Goal: Task Accomplishment & Management: Use online tool/utility

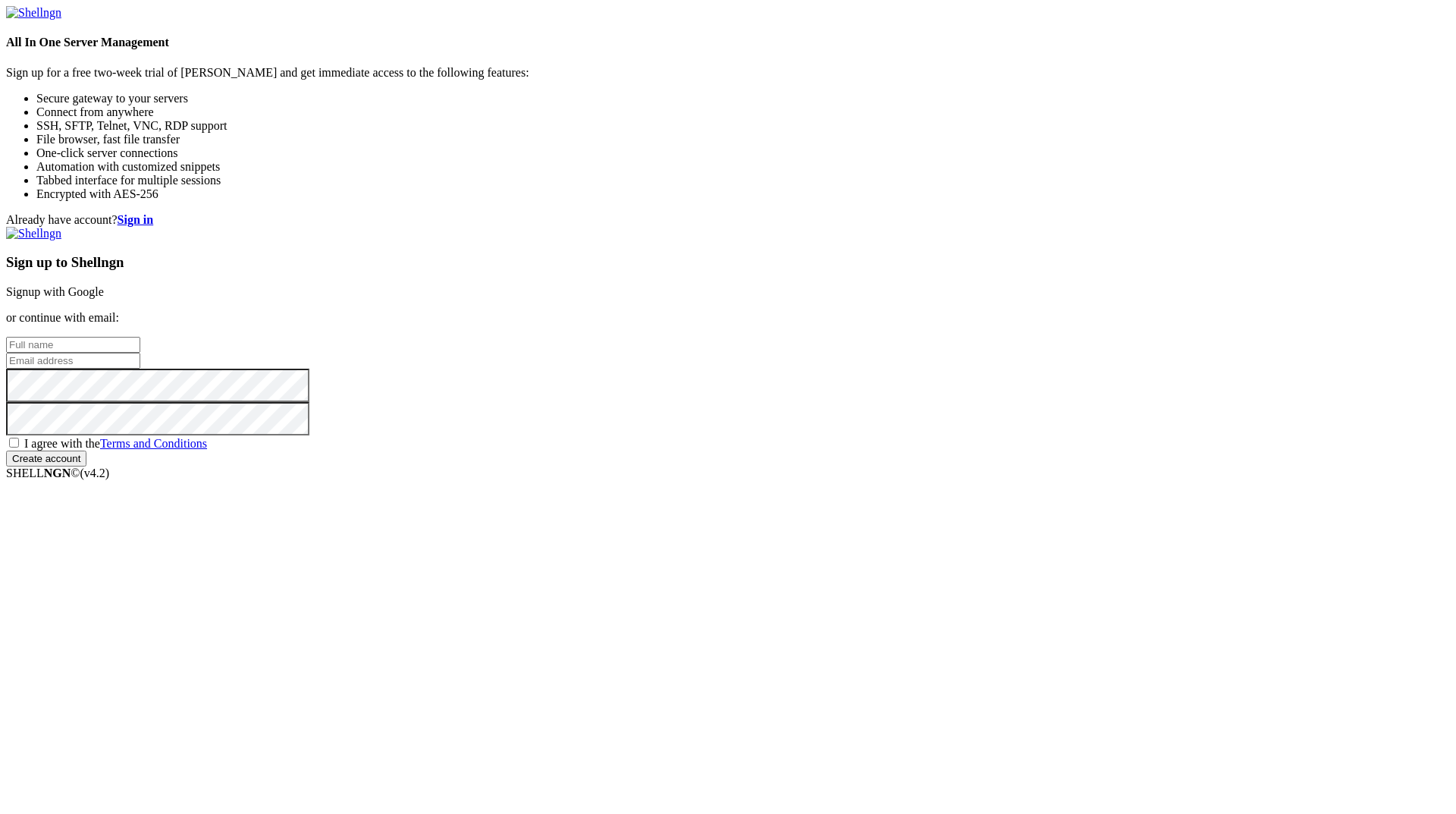
click at [141, 353] on input "text" at bounding box center [73, 345] width 134 height 16
click at [141, 353] on input "L" at bounding box center [73, 345] width 134 height 16
type input "Lark Thompson"
click at [141, 369] on input "email" at bounding box center [73, 360] width 134 height 16
paste input "[EMAIL_ADDRESS][DOMAIN_NAME]"
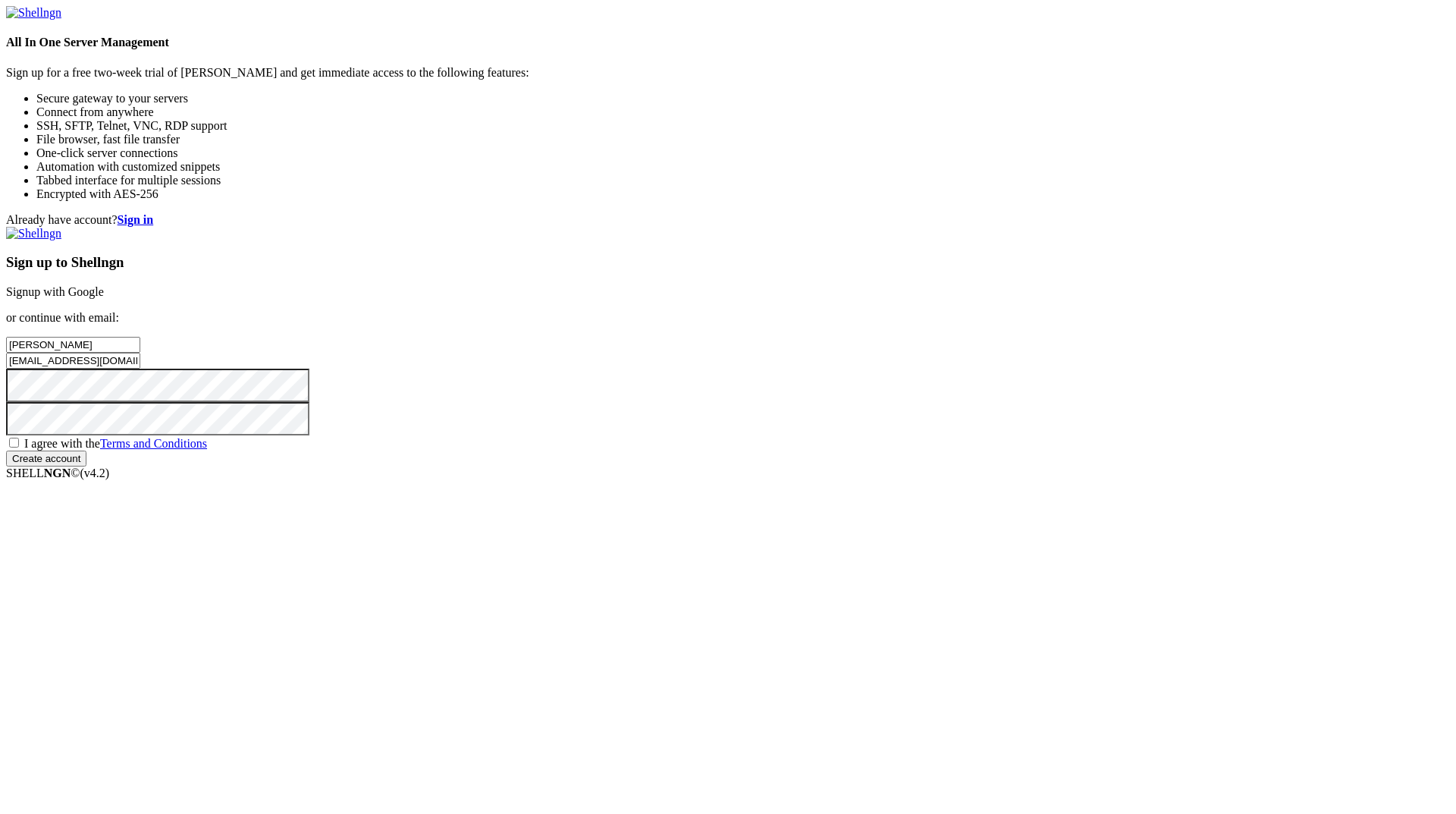
type input "[EMAIL_ADDRESS][DOMAIN_NAME]"
click at [207, 450] on span "I agree with the Terms and Conditions" at bounding box center [115, 443] width 182 height 13
click at [19, 447] on input "I agree with the Terms and Conditions" at bounding box center [14, 442] width 10 height 10
checkbox input "true"
click at [850, 466] on div "Sign up to Shellngn Signup with Google or continue with email: Lark Thompson la…" at bounding box center [728, 346] width 1444 height 240
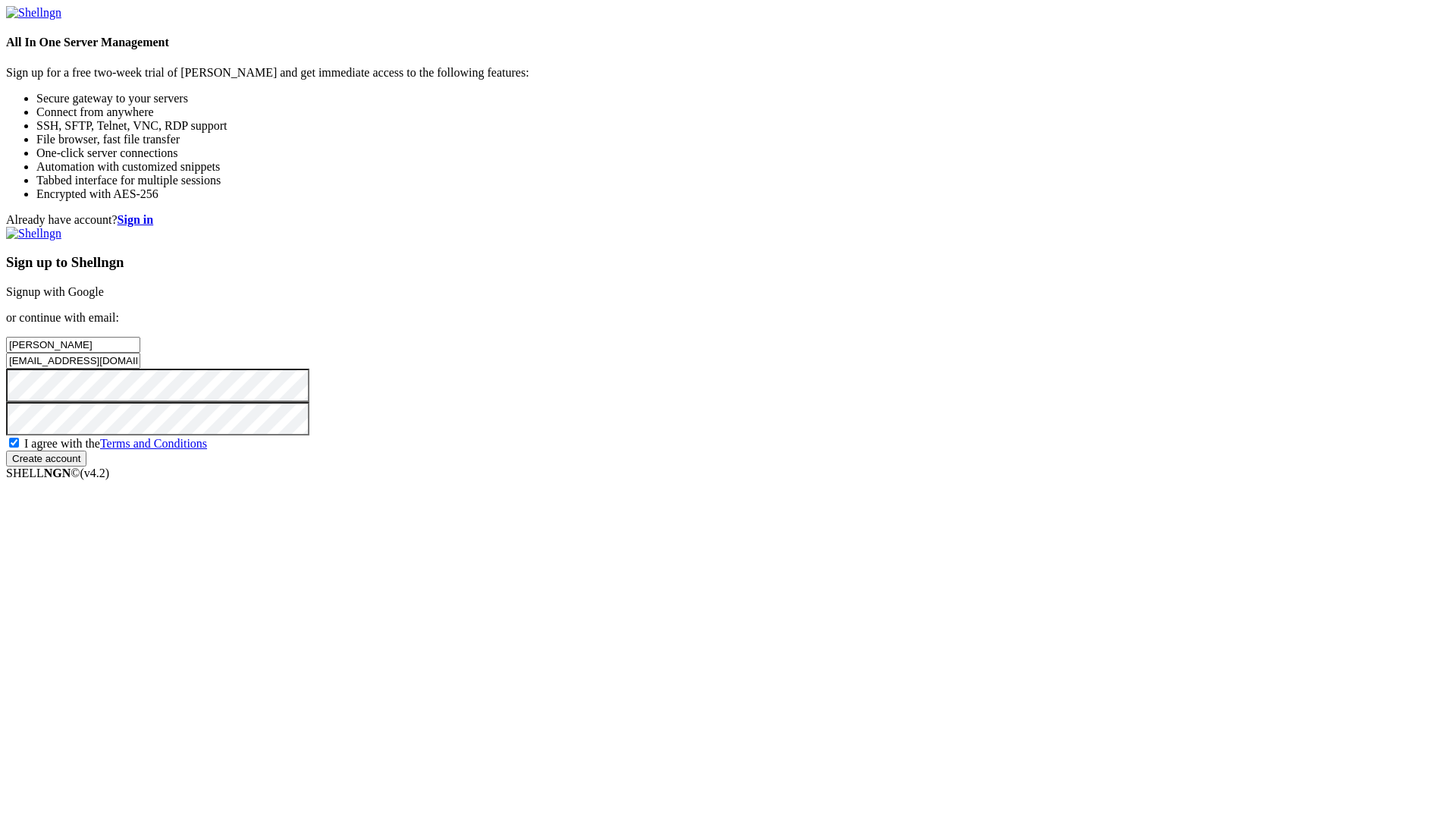
click at [86, 466] on input "Create account" at bounding box center [46, 458] width 80 height 16
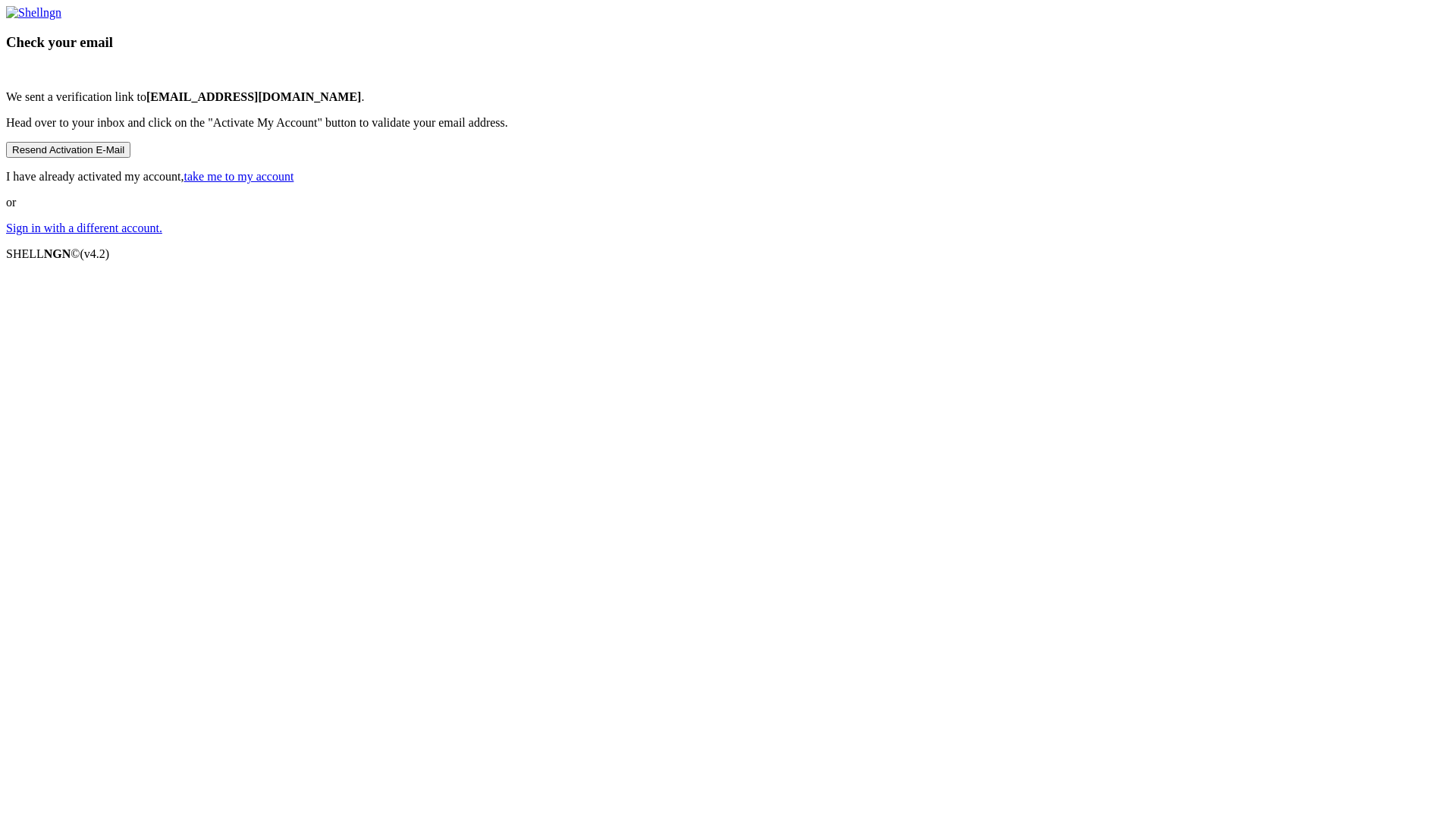
click at [1221, 235] on div "Check your email We sent a verification link to lark35989@mailshan.com . Head o…" at bounding box center [728, 120] width 1444 height 229
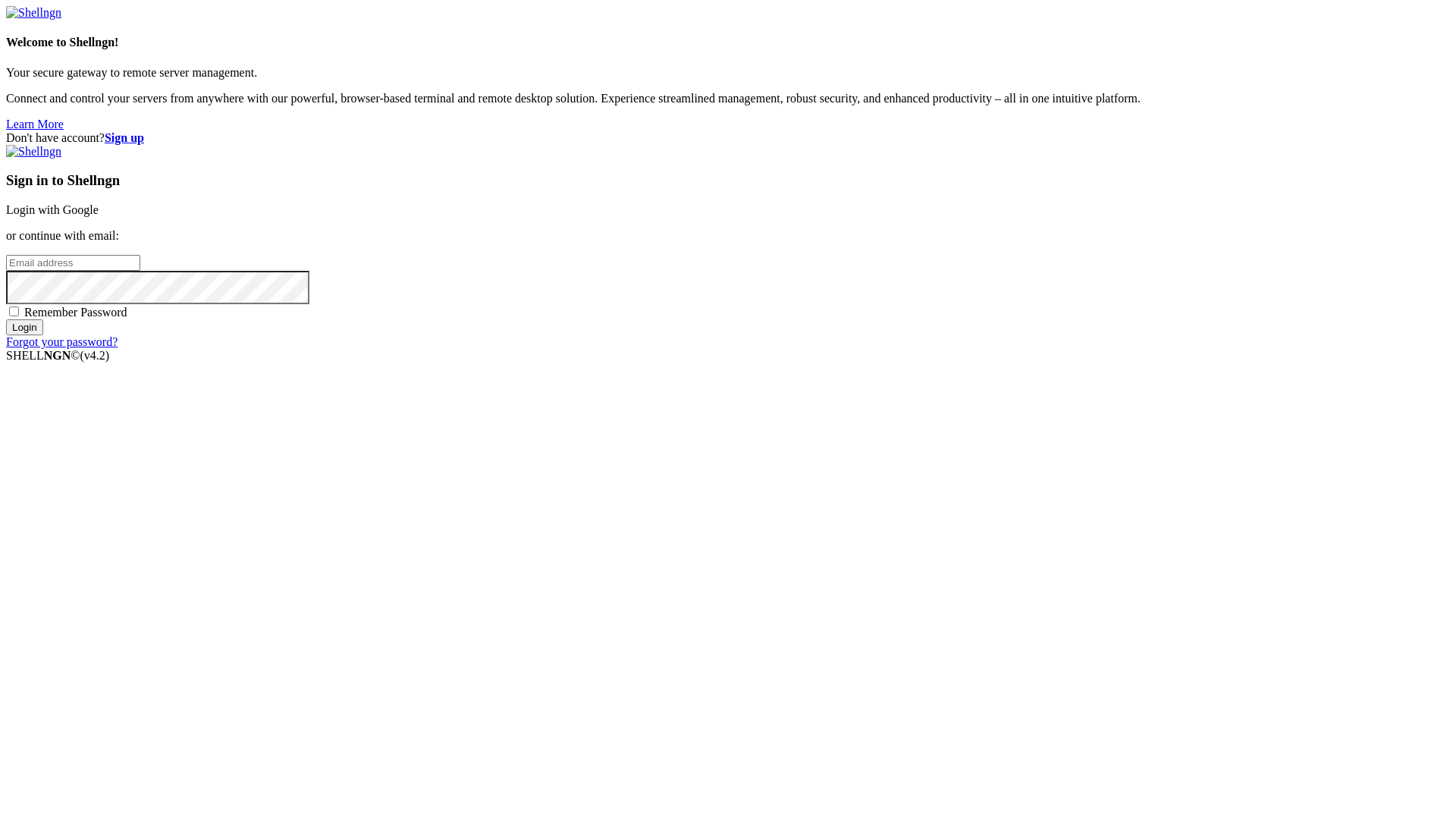
click at [141, 271] on input "email" at bounding box center [73, 263] width 134 height 16
paste input "[EMAIL_ADDRESS][DOMAIN_NAME]"
type input "[EMAIL_ADDRESS][DOMAIN_NAME]"
click at [127, 318] on span "Remember Password" at bounding box center [75, 311] width 103 height 13
click at [19, 316] on input "Remember Password" at bounding box center [14, 311] width 10 height 10
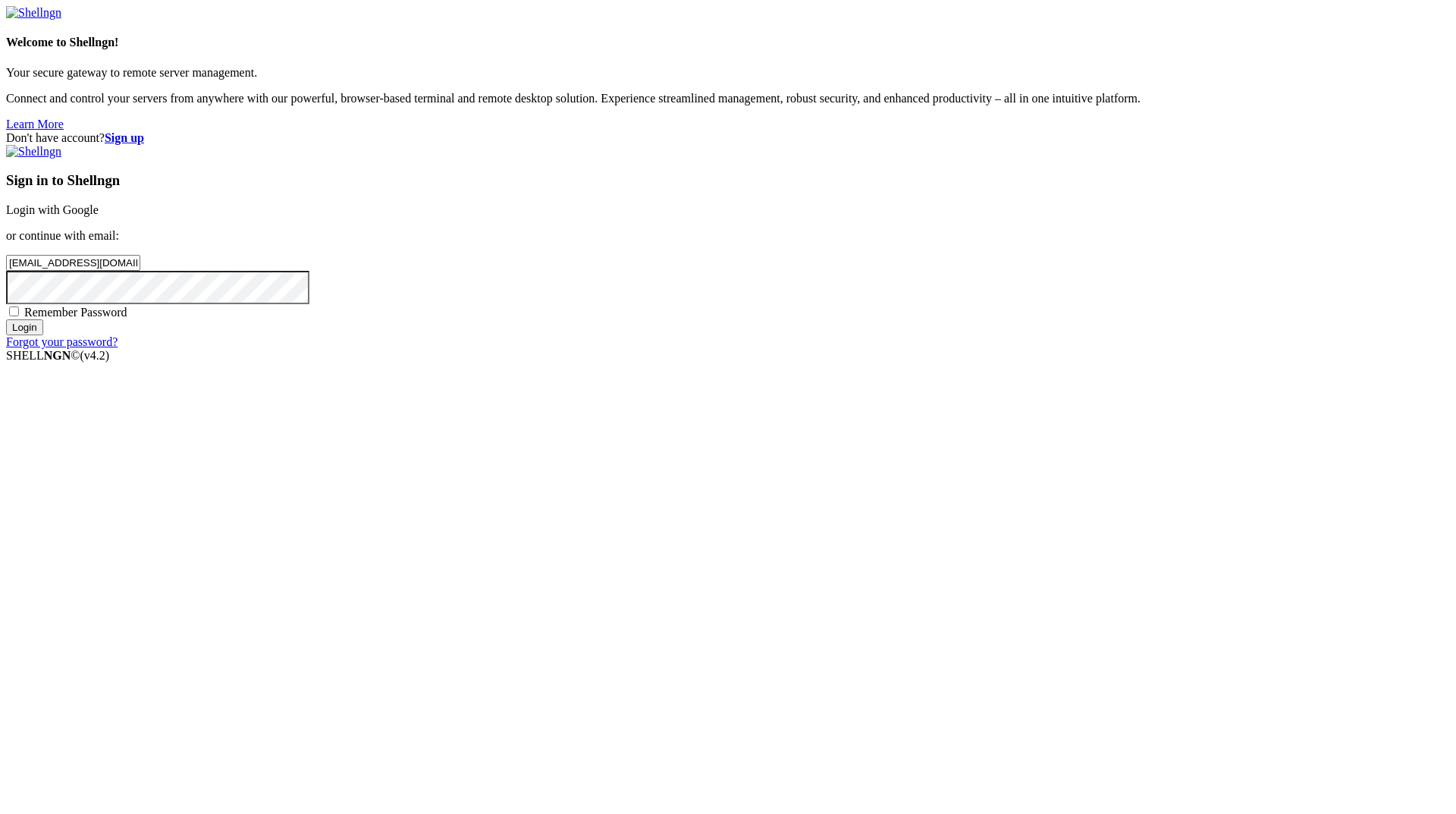
checkbox input "true"
click at [43, 336] on input "Login" at bounding box center [25, 327] width 37 height 16
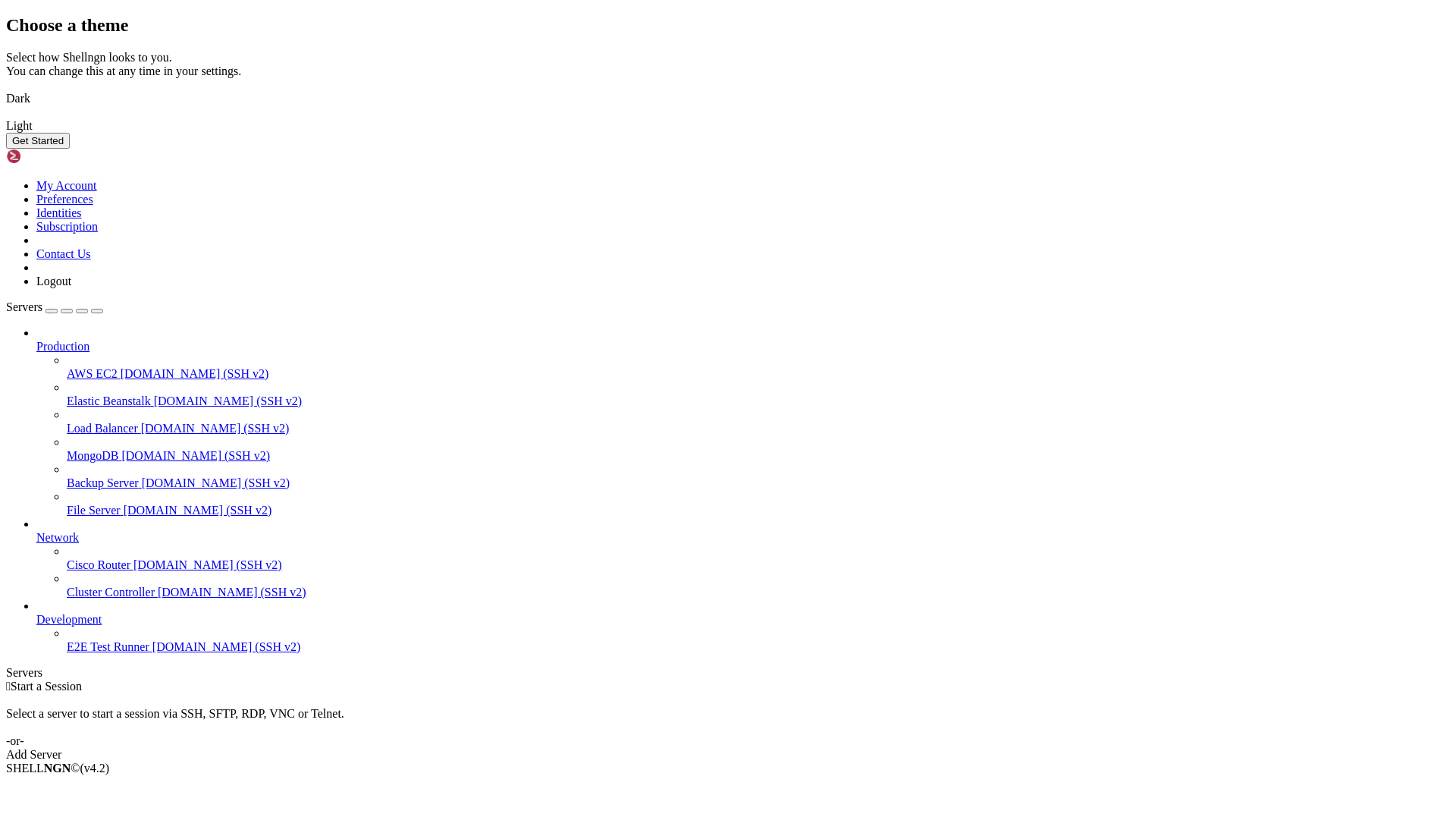
click at [6, 89] on img at bounding box center [6, 89] width 0 height 0
click at [70, 148] on button "Get Started" at bounding box center [38, 141] width 64 height 16
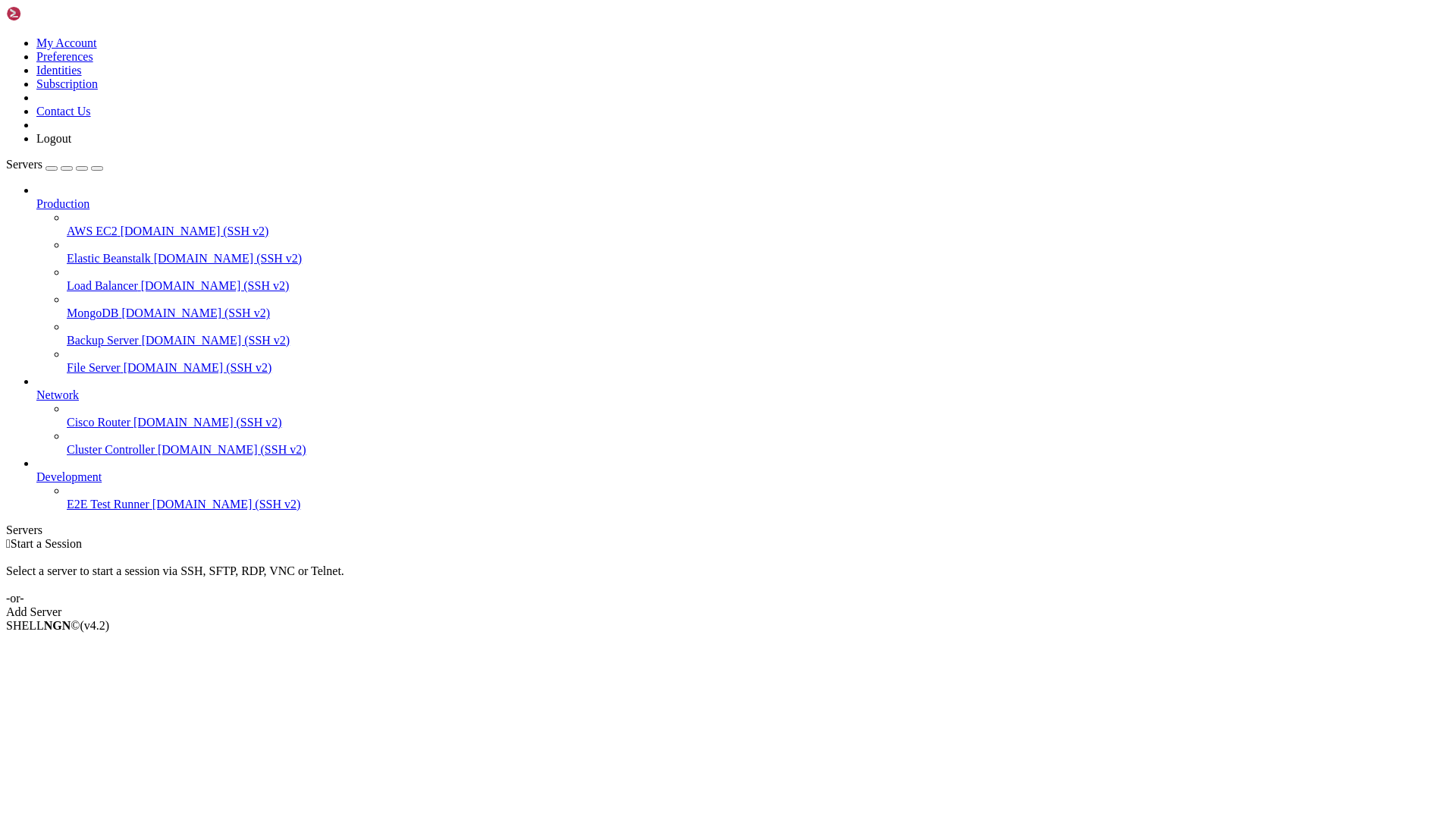
click at [830, 605] on div "Add Server" at bounding box center [728, 612] width 1444 height 14
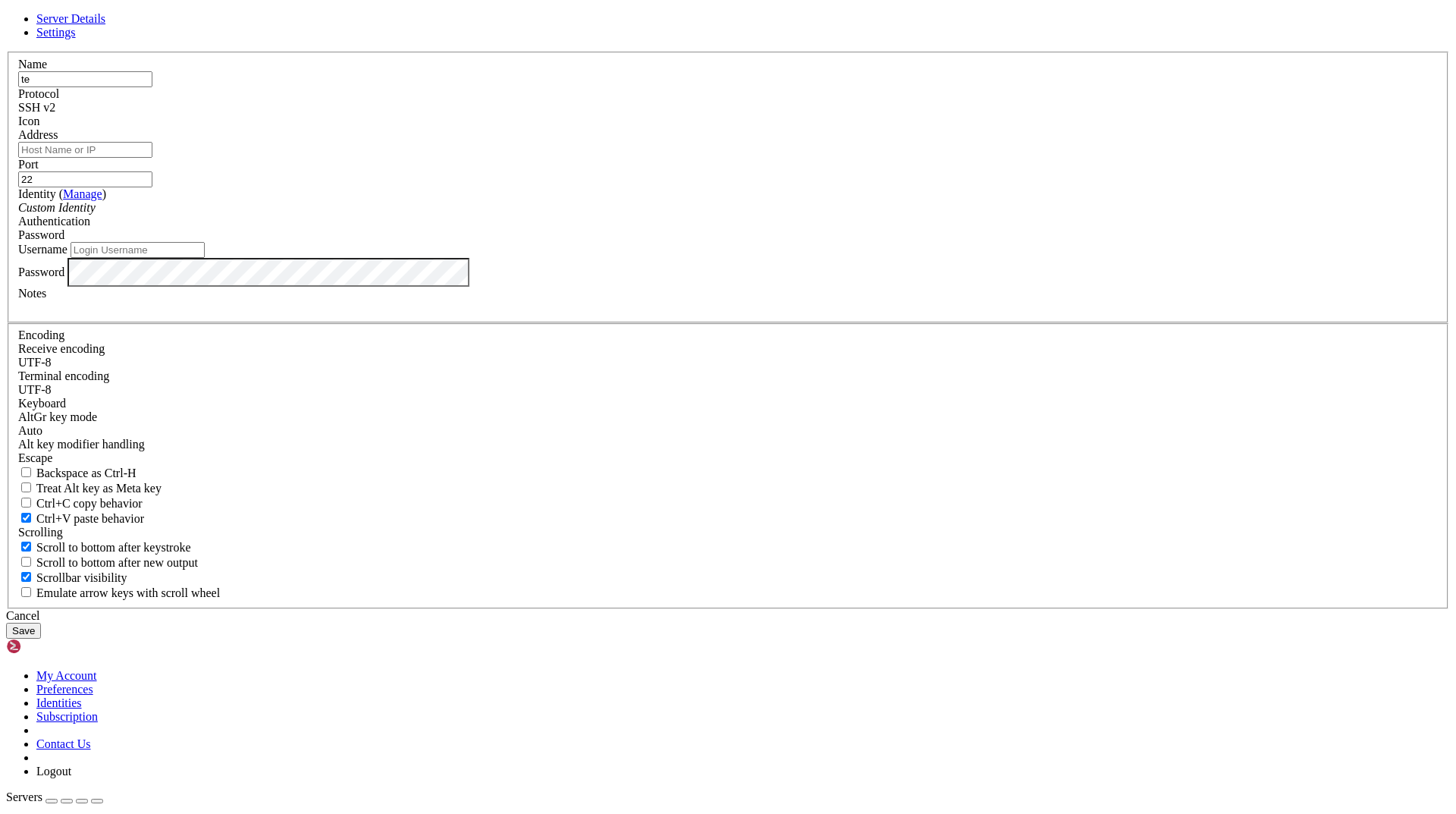
type input "t"
type input "sss"
click at [152, 158] on input "Address" at bounding box center [85, 150] width 134 height 16
paste input "[TECHNICAL_ID]"
type input "[TECHNICAL_ID]"
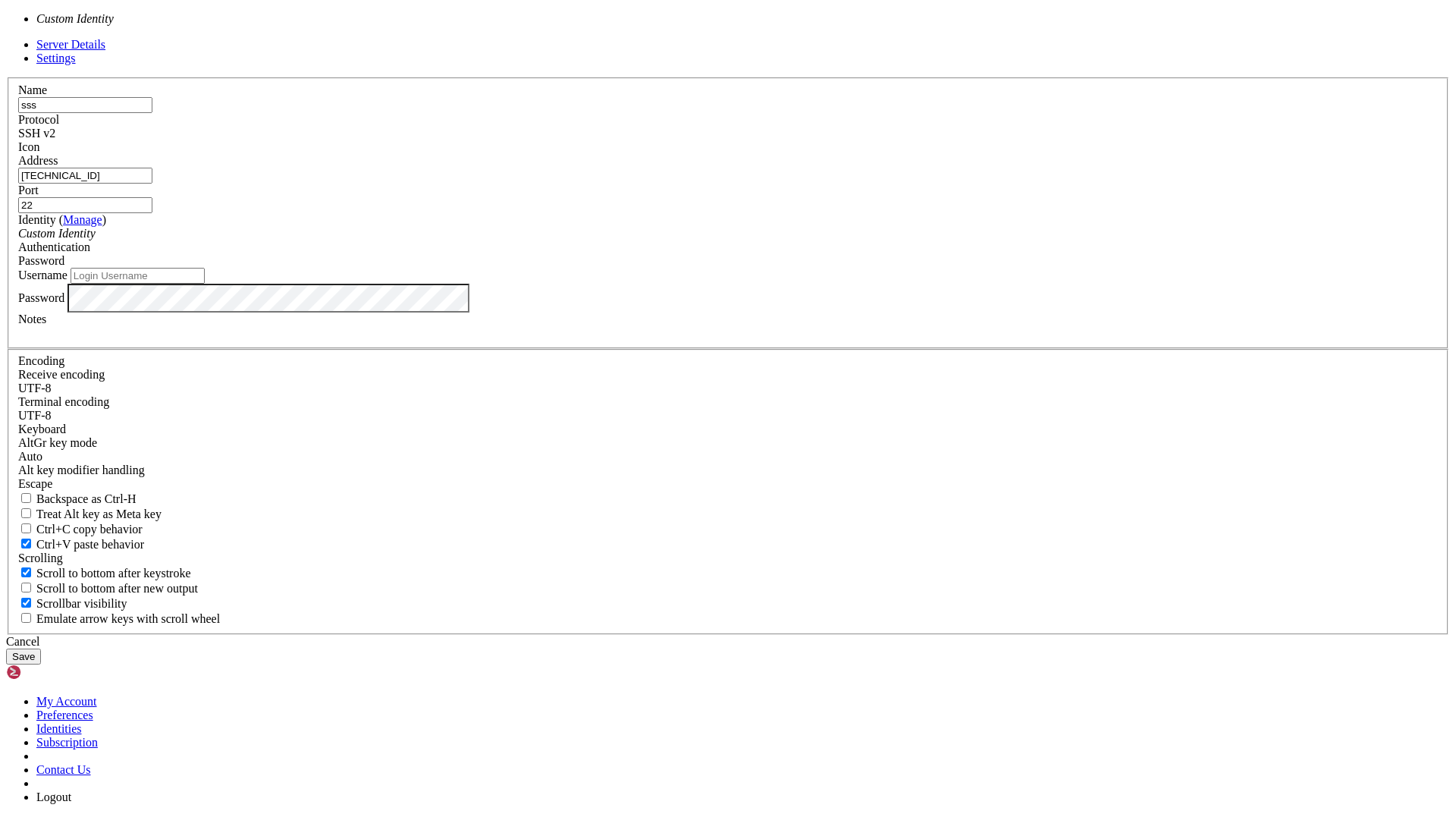
click at [640, 241] on div "Custom Identity" at bounding box center [728, 234] width 1420 height 14
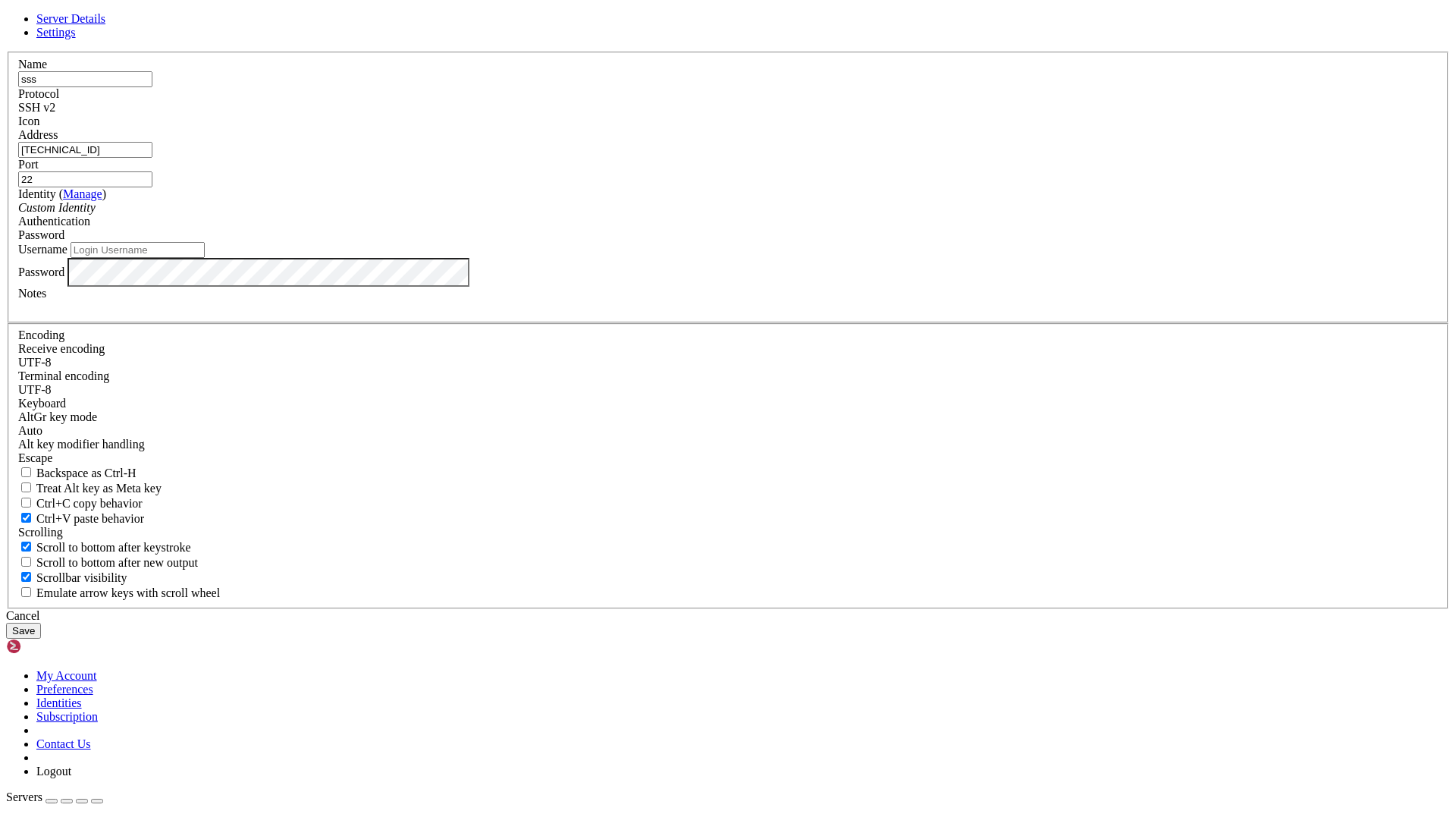
click at [861, 242] on div "Password" at bounding box center [728, 235] width 1420 height 14
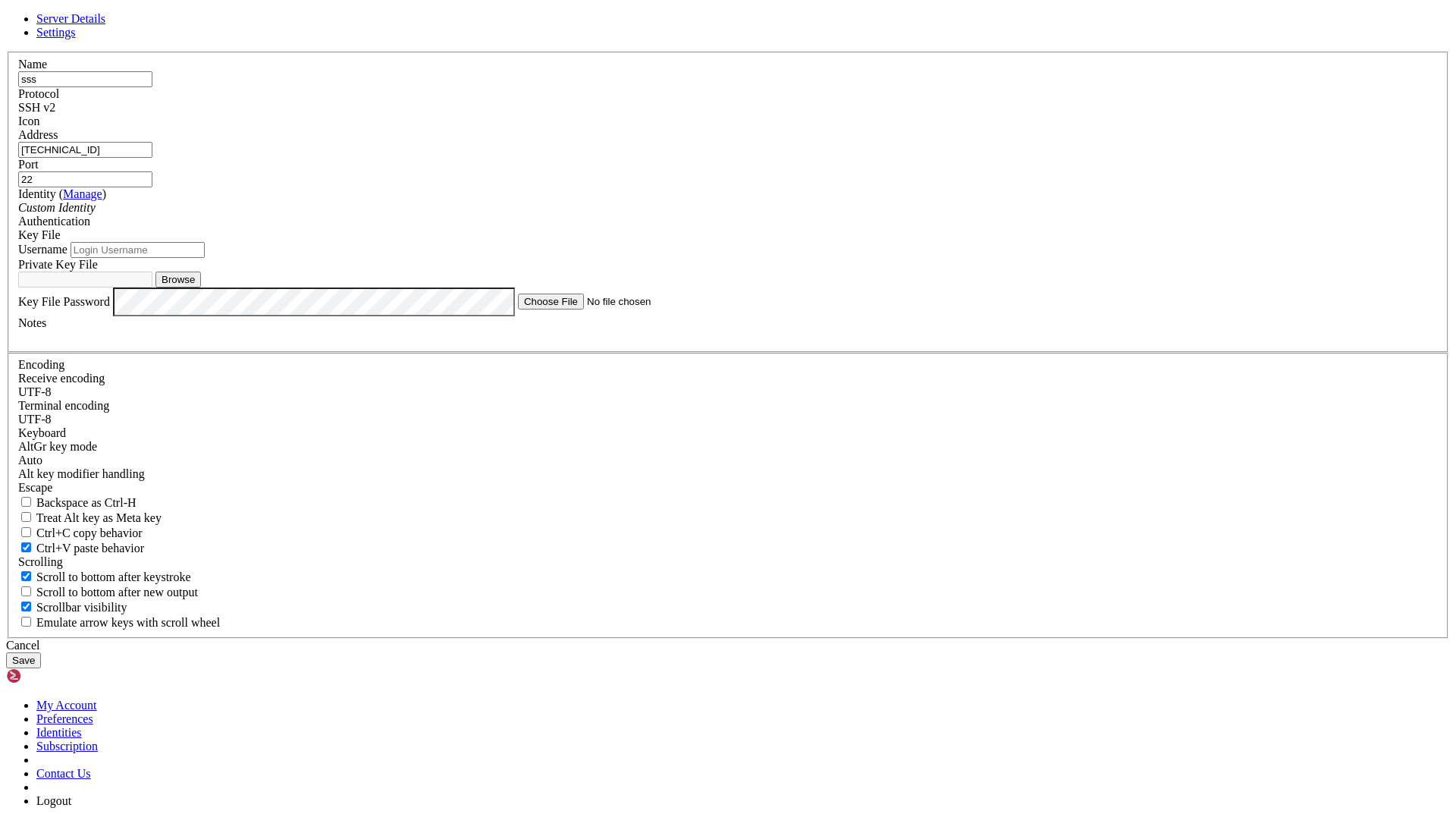
click at [201, 287] on button "Browse" at bounding box center [178, 280] width 46 height 16
type input "ssh-key-2025-09-14.key"
click at [205, 258] on input "Username" at bounding box center [137, 249] width 134 height 16
type input "ubuntu"
click at [41, 652] on button "Save" at bounding box center [23, 660] width 35 height 16
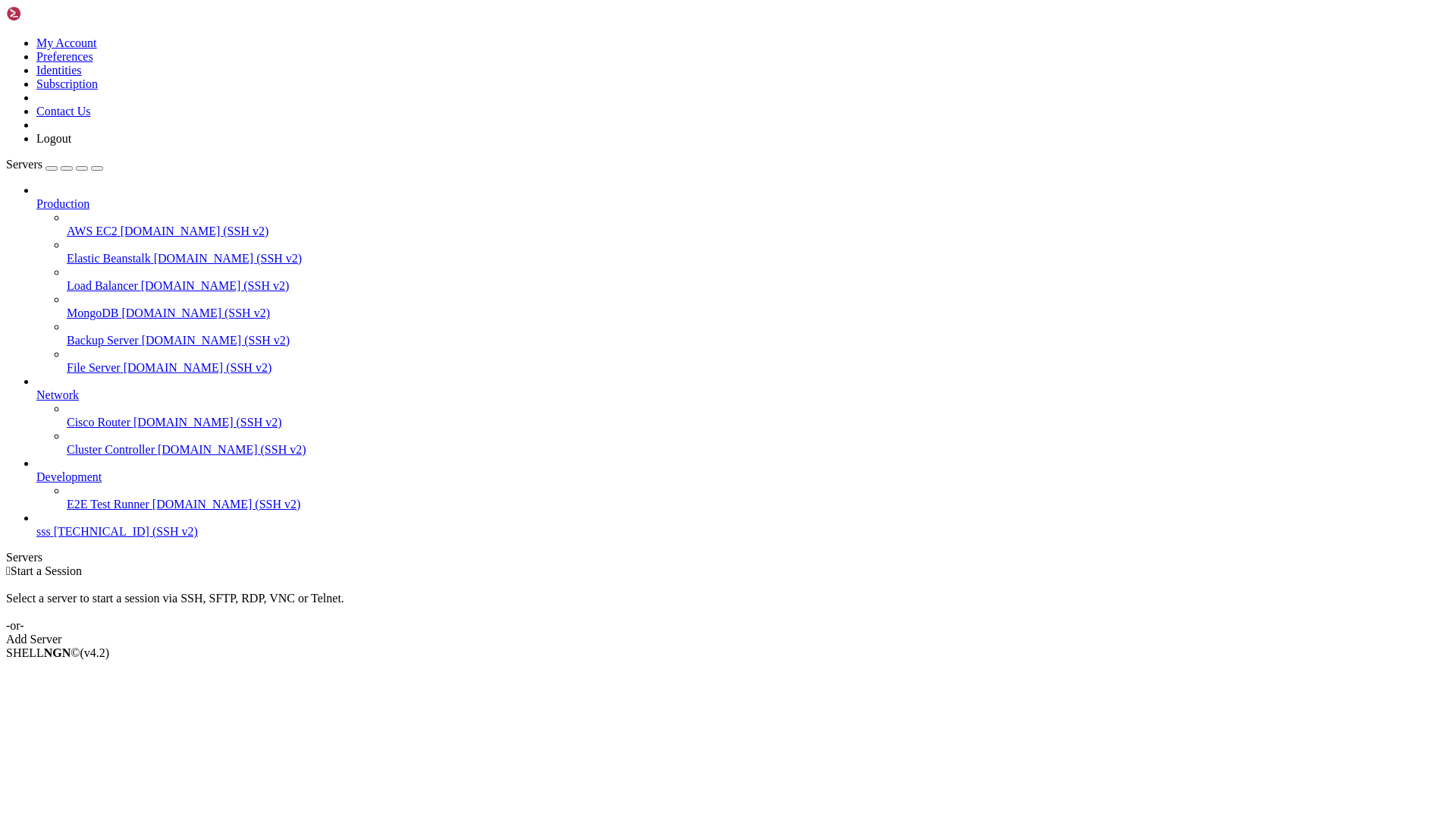
click at [108, 537] on span "[TECHNICAL_ID] (SSH v2)" at bounding box center [126, 531] width 144 height 13
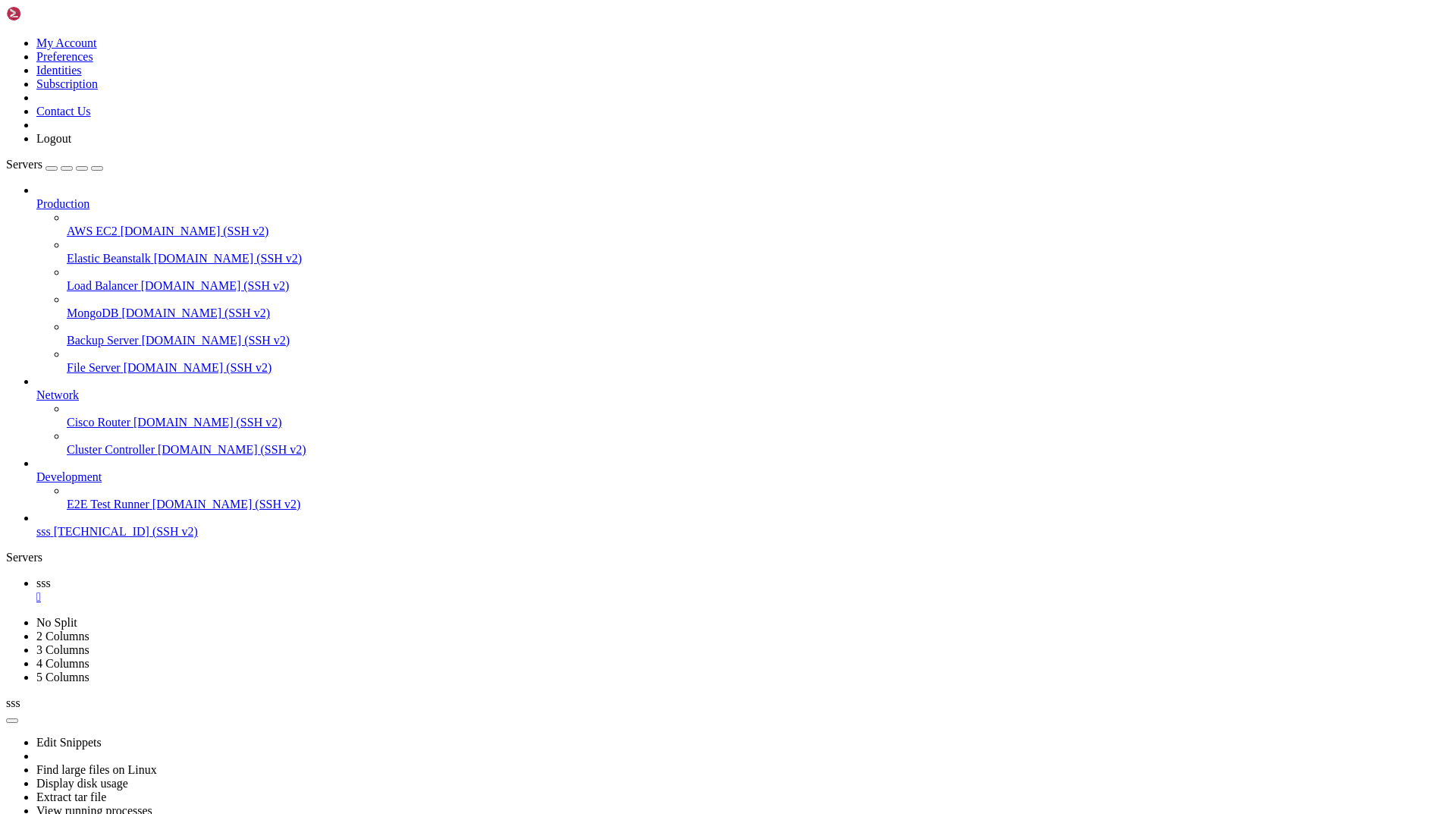
click at [225, 576] on link "sss " at bounding box center [743, 590] width 1413 height 27
click at [36, 604] on icon at bounding box center [36, 610] width 0 height 13
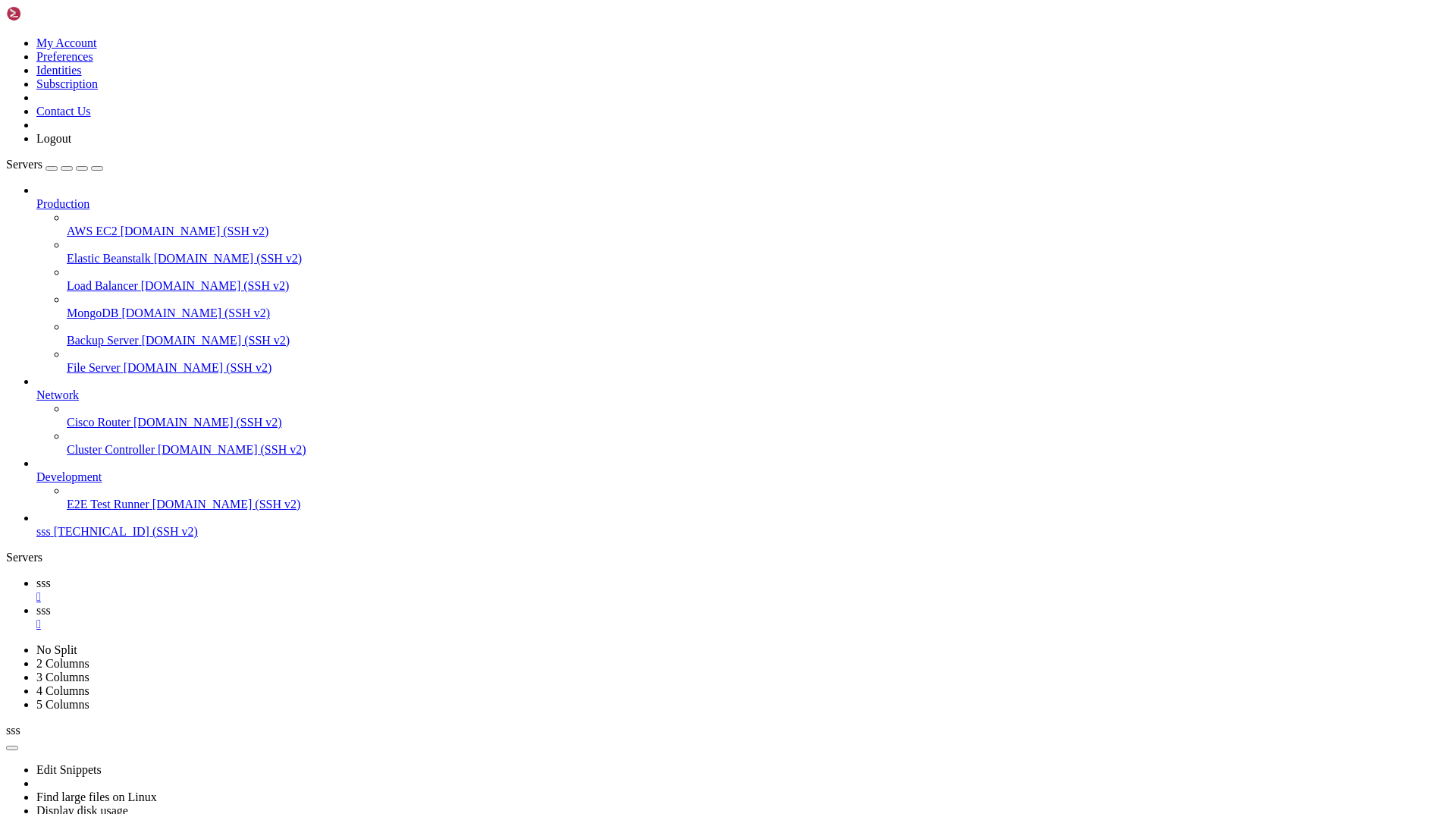
type input "/home/ubuntu/nodejs"
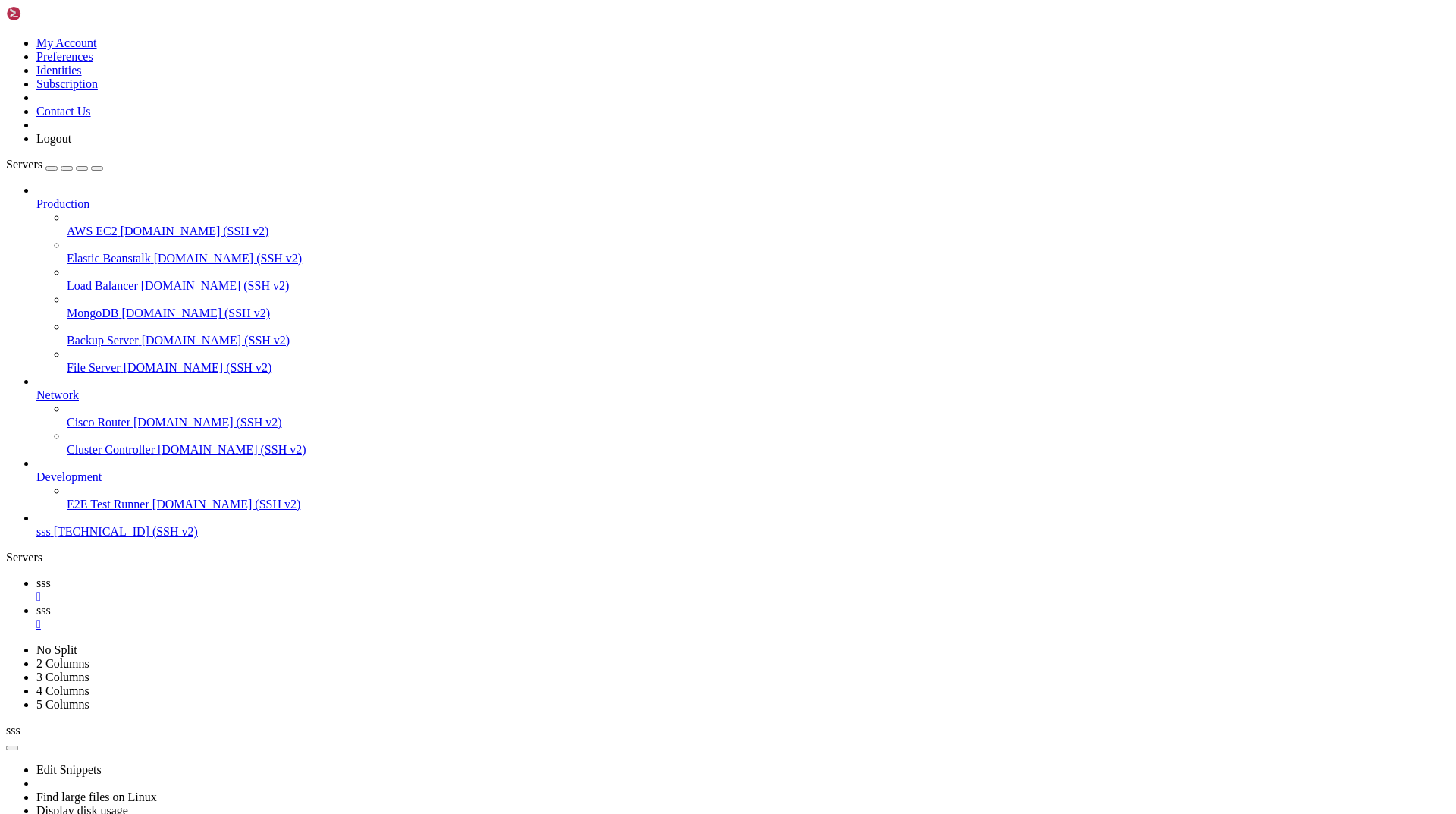
scroll to position [0, 0]
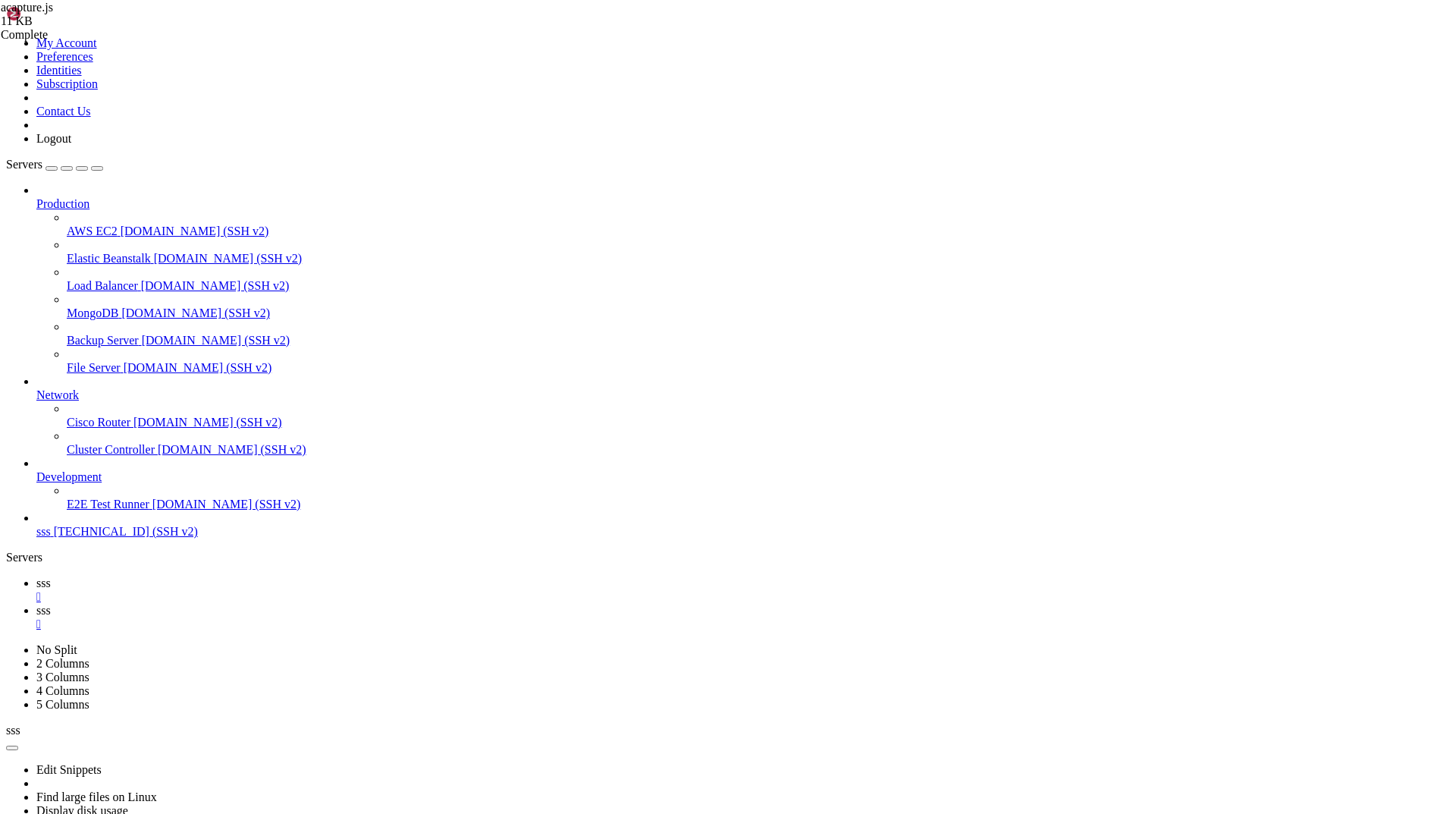
scroll to position [758, 0]
click at [1221, 687] on icon at bounding box center [1221, 687] width 0 height 0
